Goal: Task Accomplishment & Management: Use online tool/utility

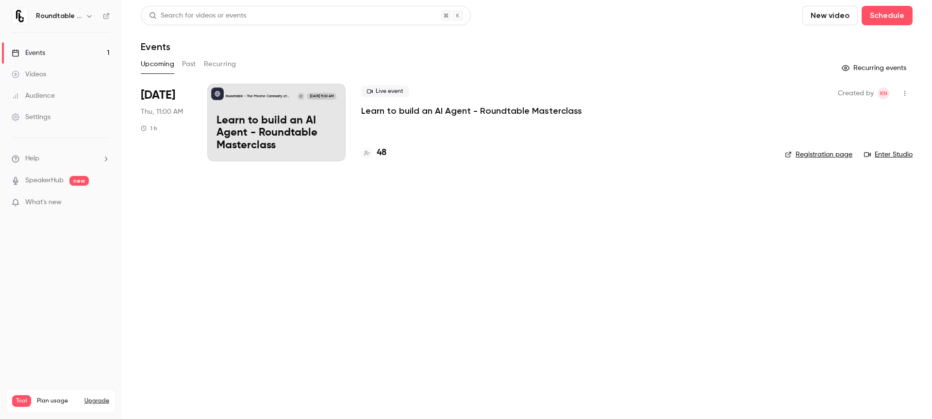
click at [90, 204] on p "What's new" at bounding box center [53, 202] width 83 height 10
click at [242, 215] on div at bounding box center [466, 209] width 932 height 419
click at [375, 153] on div "48" at bounding box center [373, 152] width 25 height 13
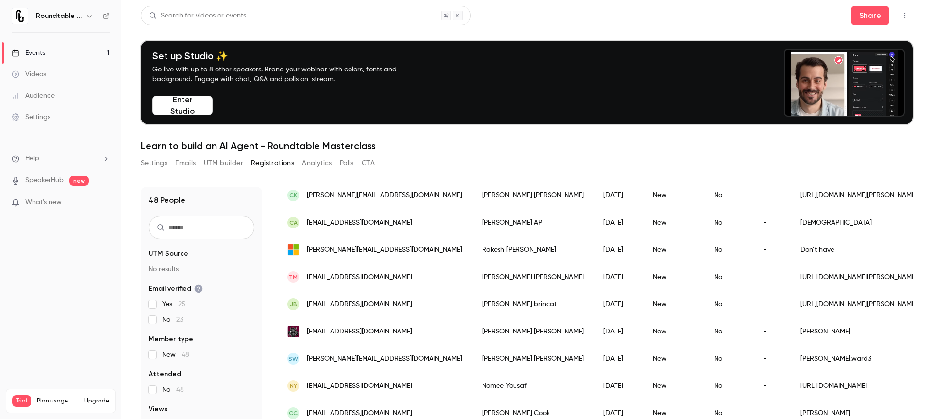
scroll to position [95, 0]
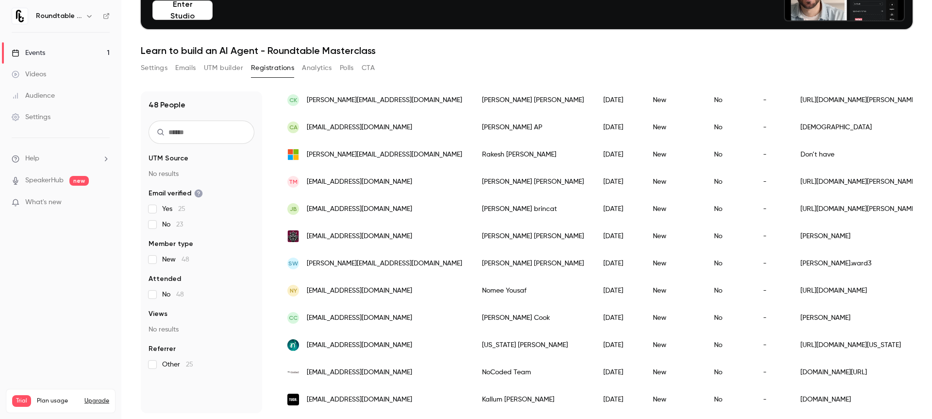
click at [312, 68] on button "Analytics" at bounding box center [317, 68] width 30 height 16
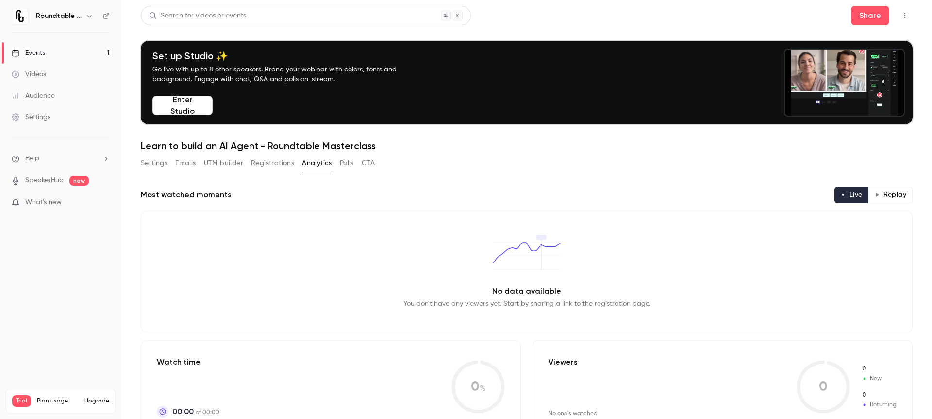
click at [189, 161] on button "Emails" at bounding box center [185, 163] width 20 height 16
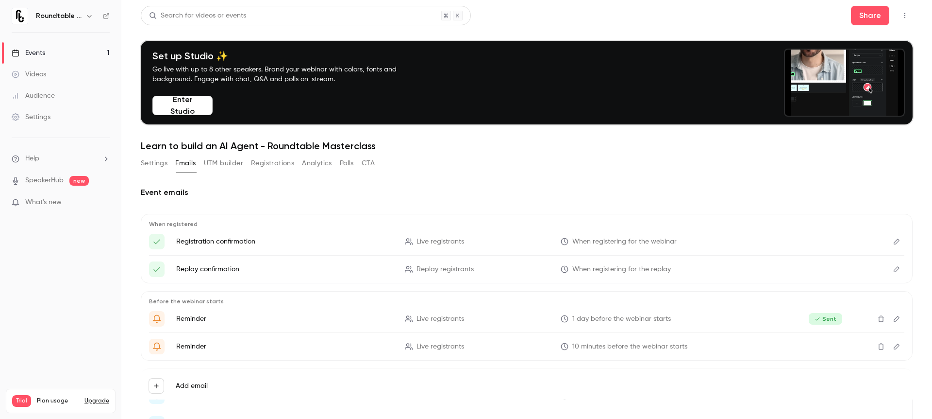
click at [227, 156] on button "UTM builder" at bounding box center [223, 163] width 39 height 16
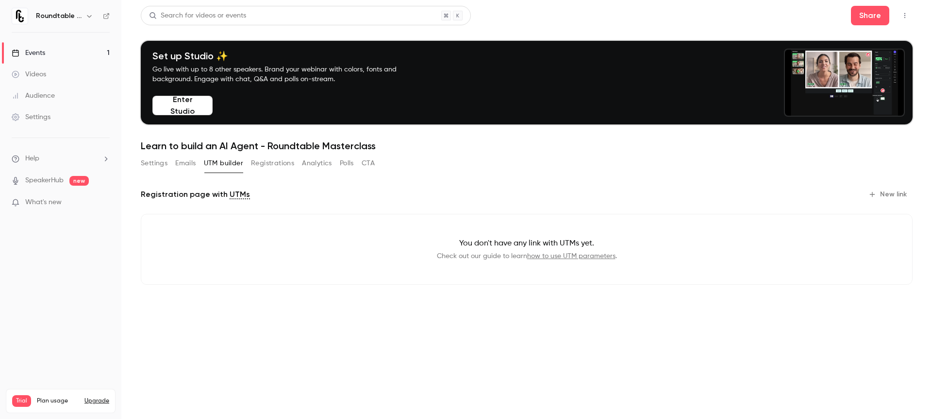
click at [152, 162] on button "Settings" at bounding box center [154, 163] width 27 height 16
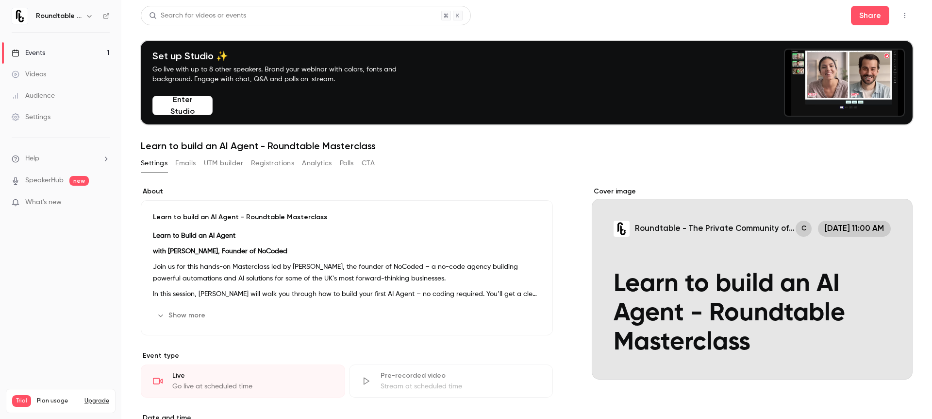
click at [55, 57] on link "Events 1" at bounding box center [60, 52] width 121 height 21
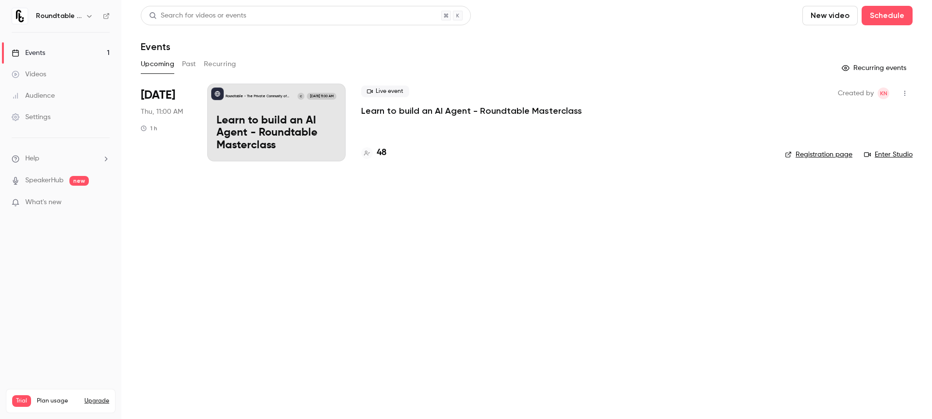
click at [907, 90] on icon "button" at bounding box center [905, 93] width 8 height 7
click at [875, 146] on div "Invite to Studio" at bounding box center [868, 143] width 74 height 10
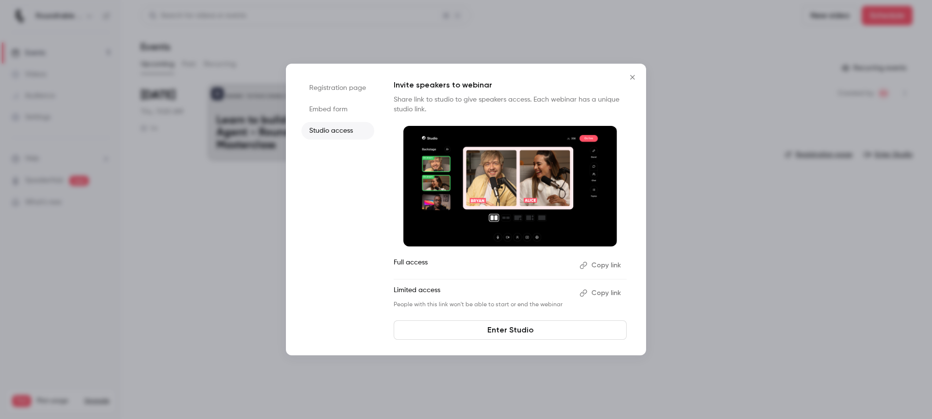
click at [608, 265] on button "Copy link" at bounding box center [601, 265] width 51 height 16
click at [632, 77] on icon "Close" at bounding box center [633, 77] width 12 height 8
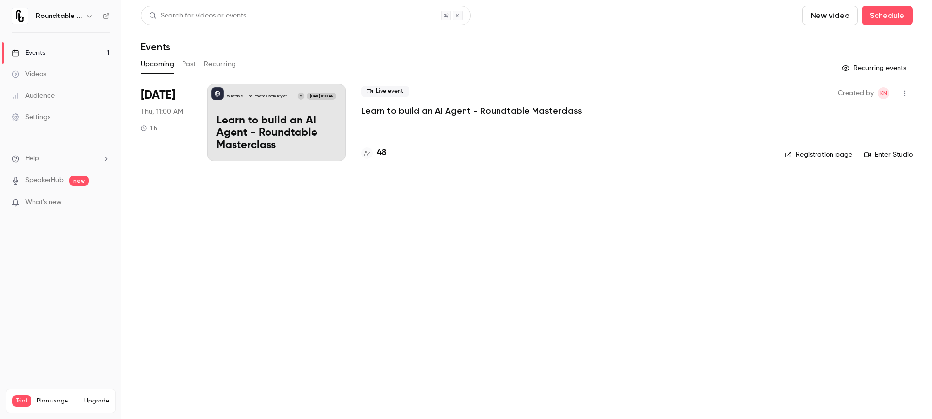
click at [877, 151] on link "Enter Studio" at bounding box center [888, 155] width 49 height 10
click at [383, 148] on h4 "48" at bounding box center [382, 152] width 10 height 13
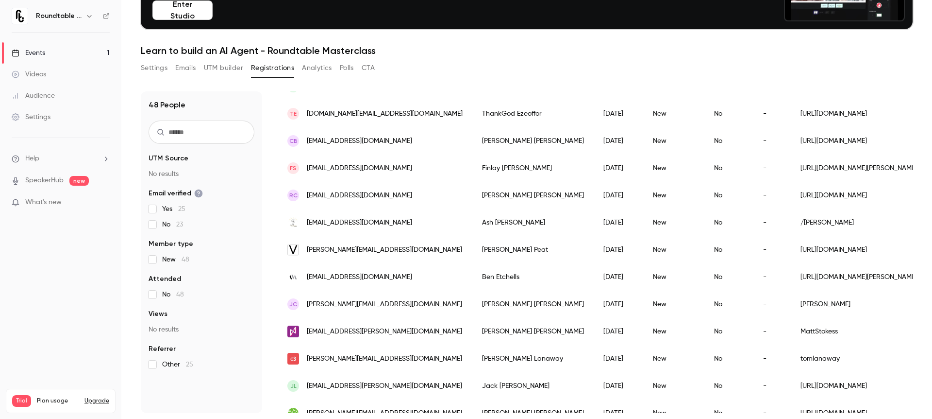
scroll to position [447, 0]
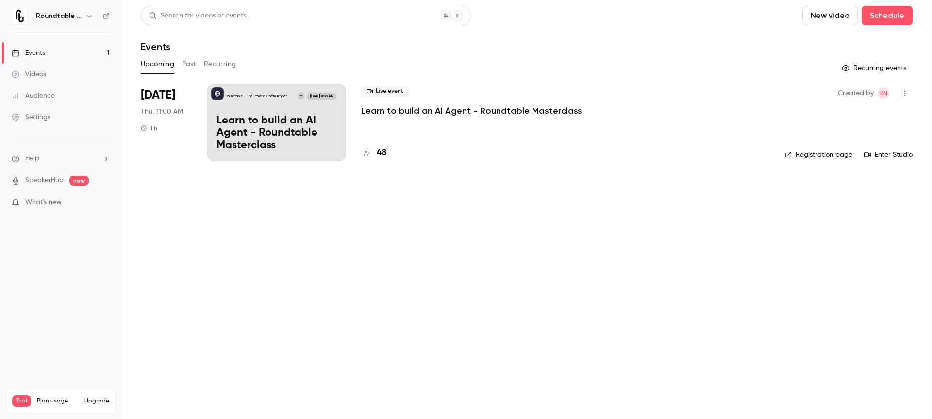
click at [505, 119] on div "Live event Learn to build an AI Agent - Roundtable Masterclass 48" at bounding box center [565, 123] width 408 height 78
click at [888, 155] on link "Enter Studio" at bounding box center [888, 155] width 49 height 10
